Goal: Task Accomplishment & Management: Manage account settings

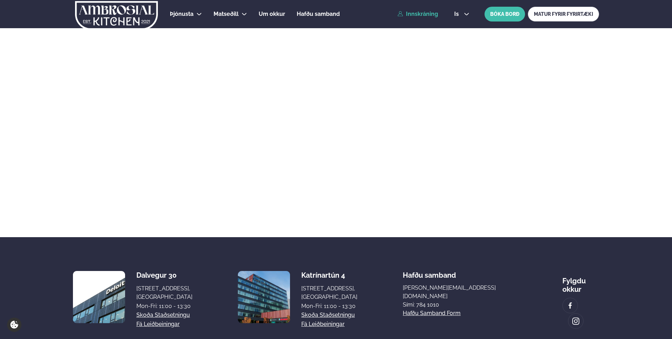
click at [418, 13] on link "Innskráning" at bounding box center [418, 14] width 41 height 6
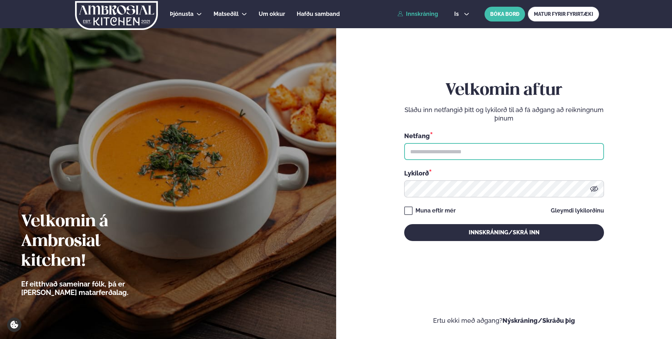
type input "**********"
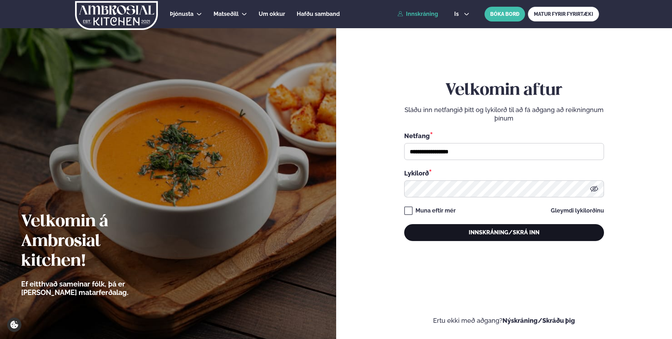
click at [473, 238] on button "Innskráning/Skrá inn" at bounding box center [504, 232] width 200 height 17
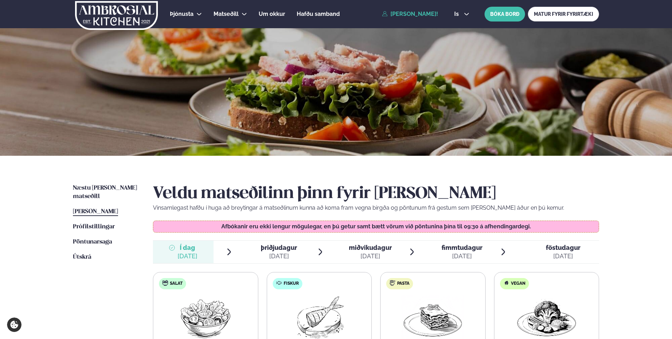
scroll to position [176, 0]
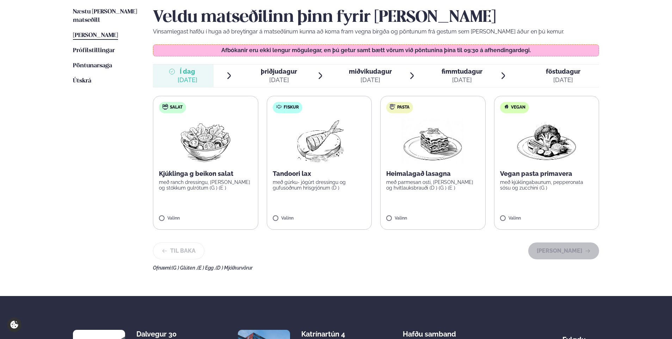
click at [276, 83] on div "[DATE]" at bounding box center [279, 80] width 36 height 8
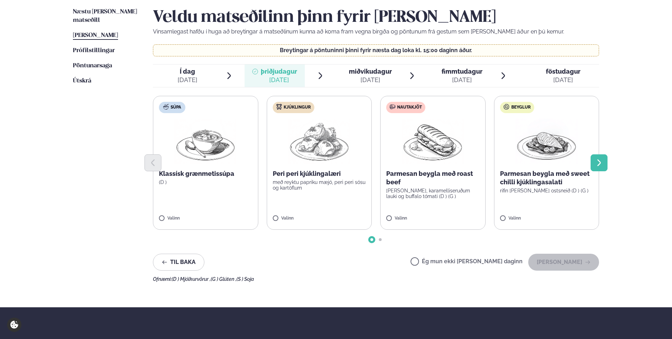
click at [603, 165] on icon "Next slide" at bounding box center [599, 163] width 8 height 8
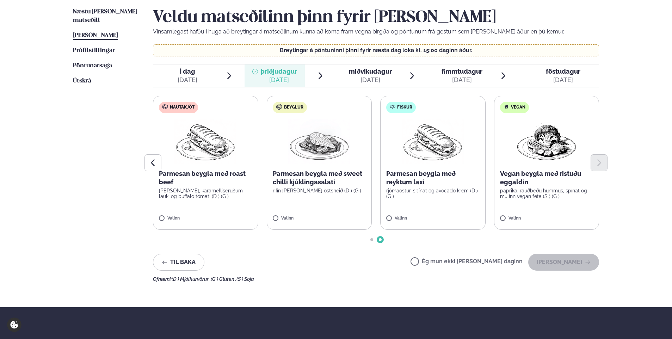
click at [340, 75] on span "miðvikudagur mið. [DATE]" at bounding box center [366, 76] width 61 height 23
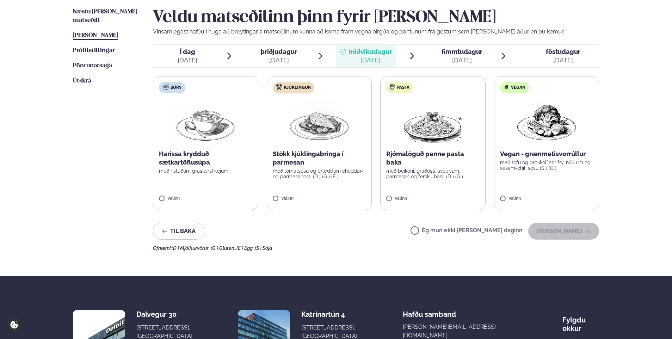
click at [448, 53] on span "fimmtudagur" at bounding box center [462, 51] width 41 height 7
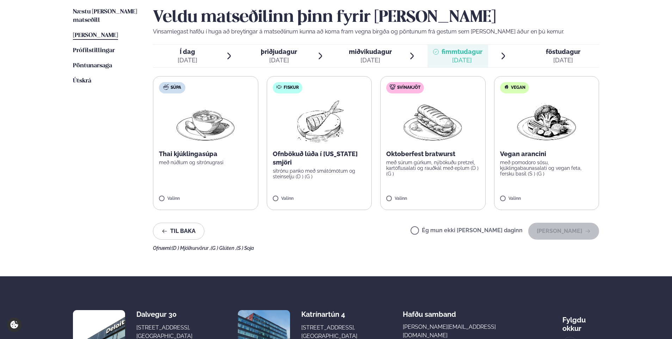
click at [559, 50] on span "föstudagur" at bounding box center [563, 51] width 35 height 7
